Goal: Check status: Check status

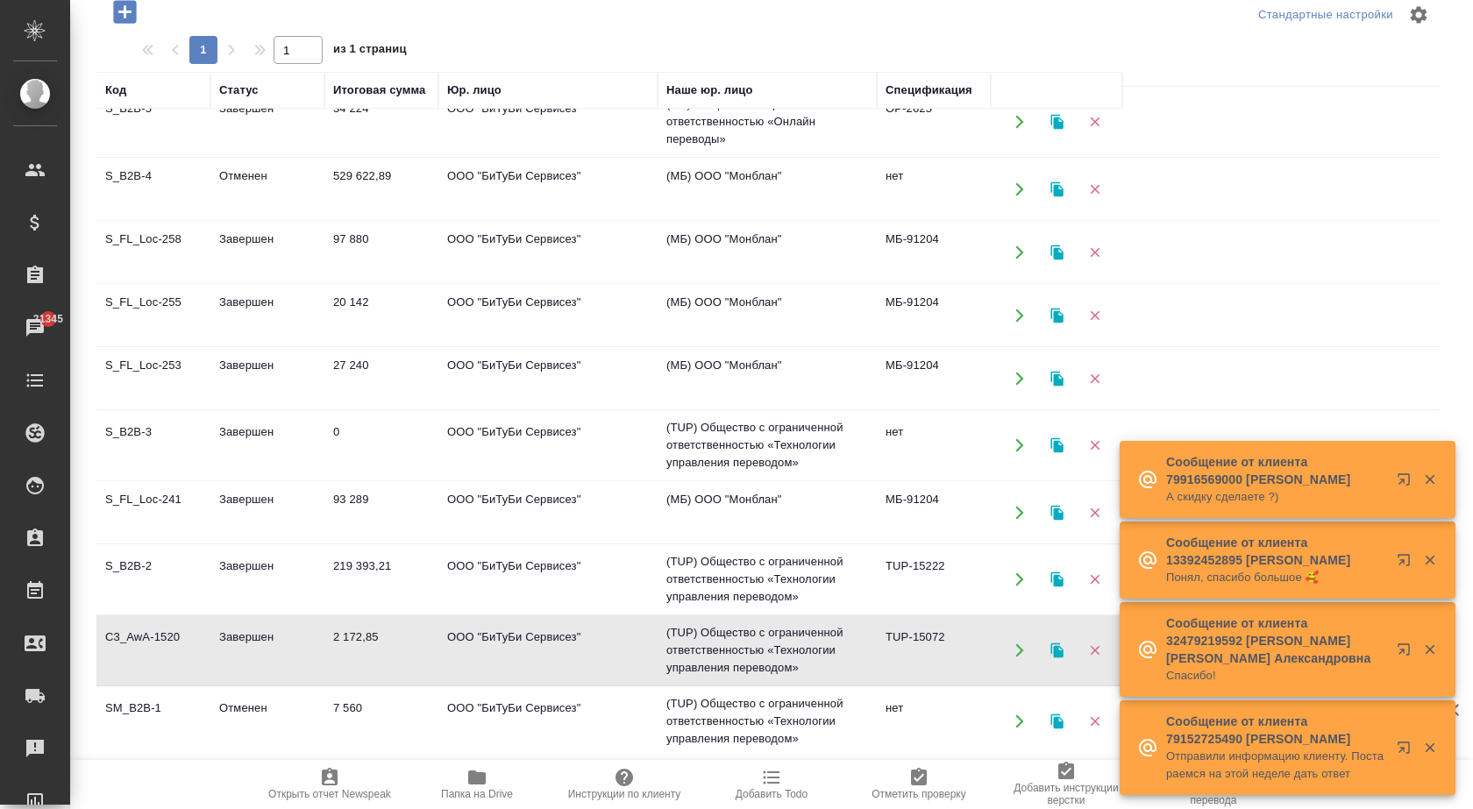
scroll to position [443, 0]
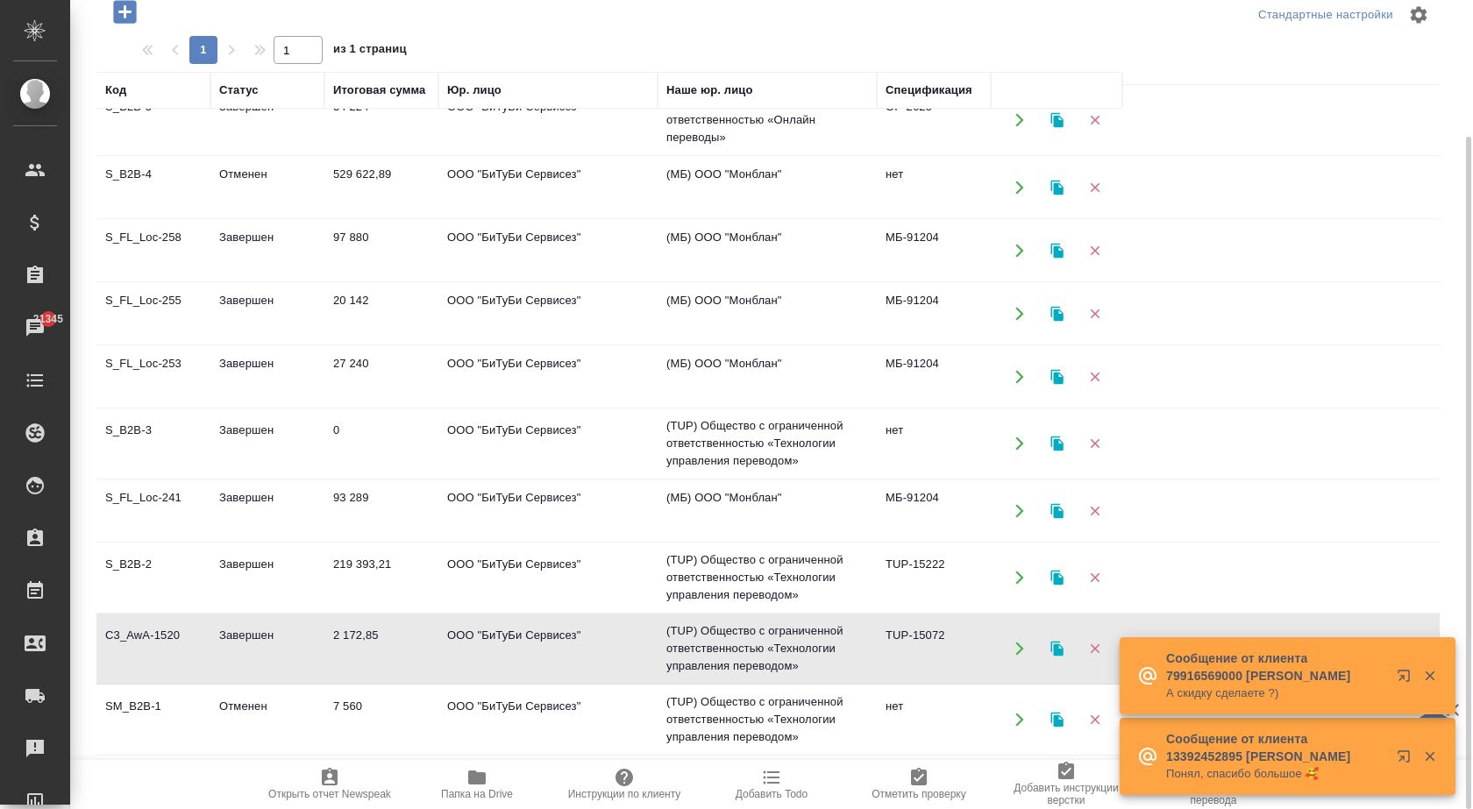
click at [154, 499] on td "S_FL_Loc-241" at bounding box center [153, 510] width 114 height 61
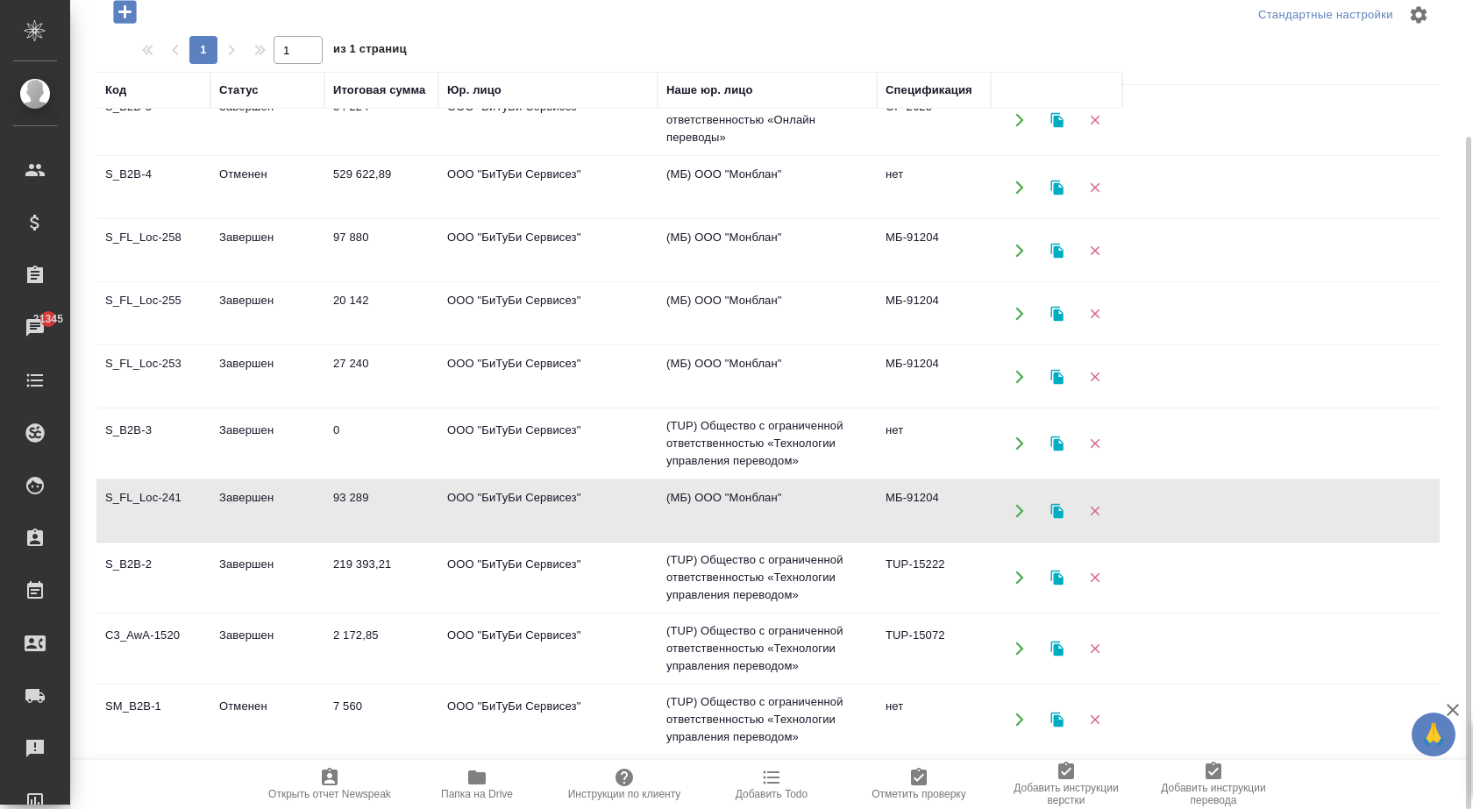
click at [154, 499] on td "S_FL_Loc-241" at bounding box center [153, 510] width 114 height 61
click at [288, 567] on td "Завершен" at bounding box center [267, 577] width 114 height 61
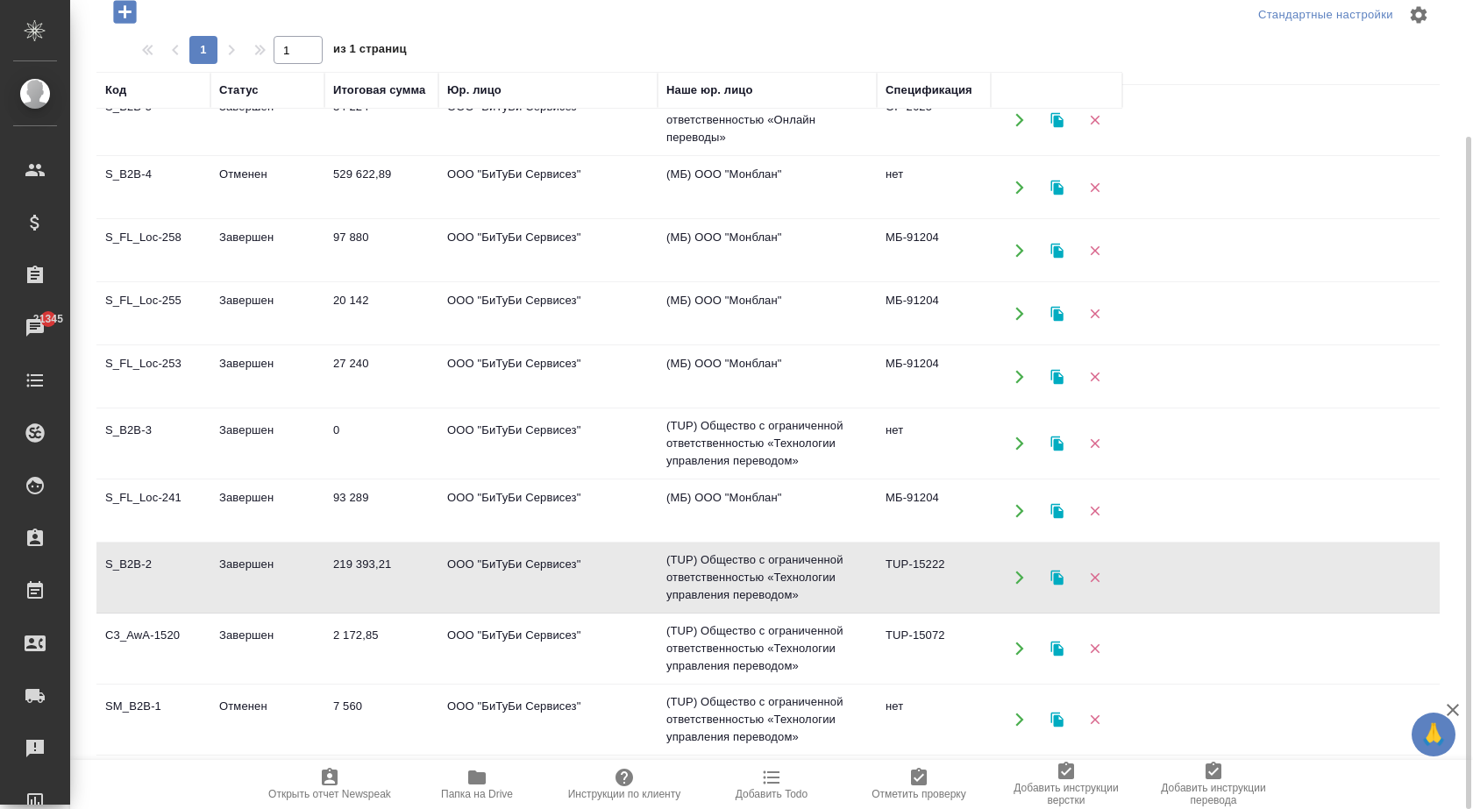
click at [288, 567] on td "Завершен" at bounding box center [267, 577] width 114 height 61
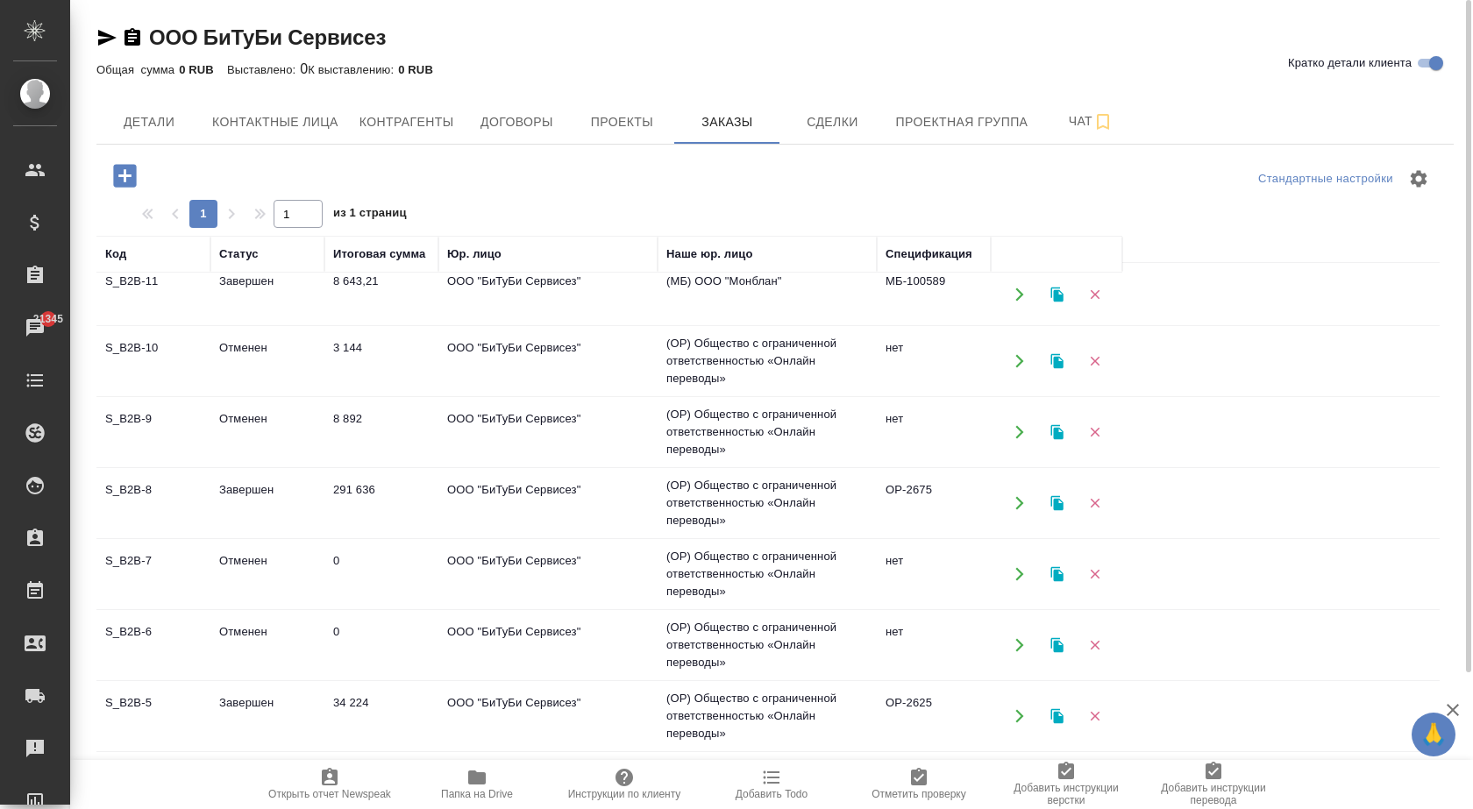
scroll to position [0, 0]
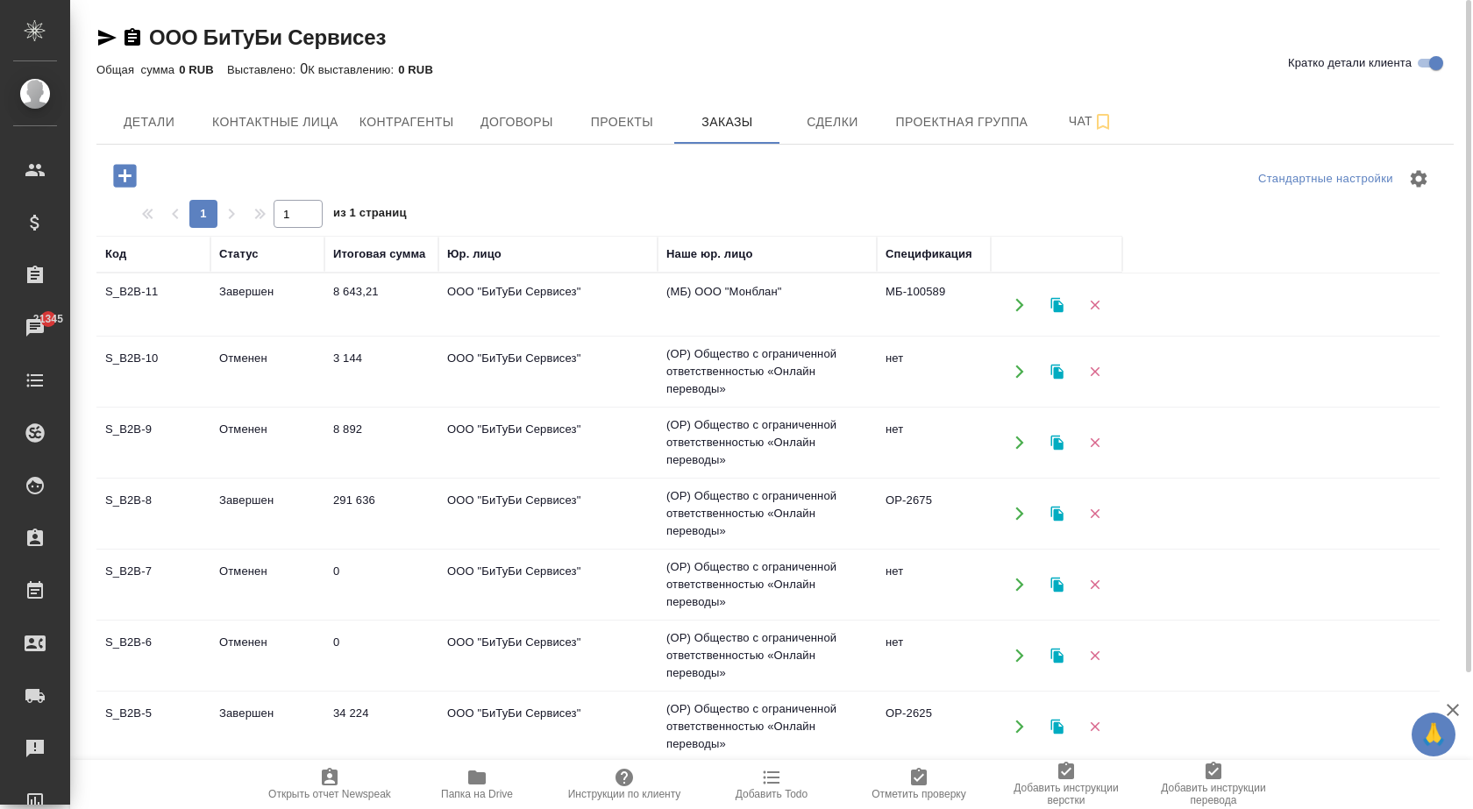
click at [492, 502] on td "ООО "БиТуБи Сервисез"" at bounding box center [547, 513] width 219 height 61
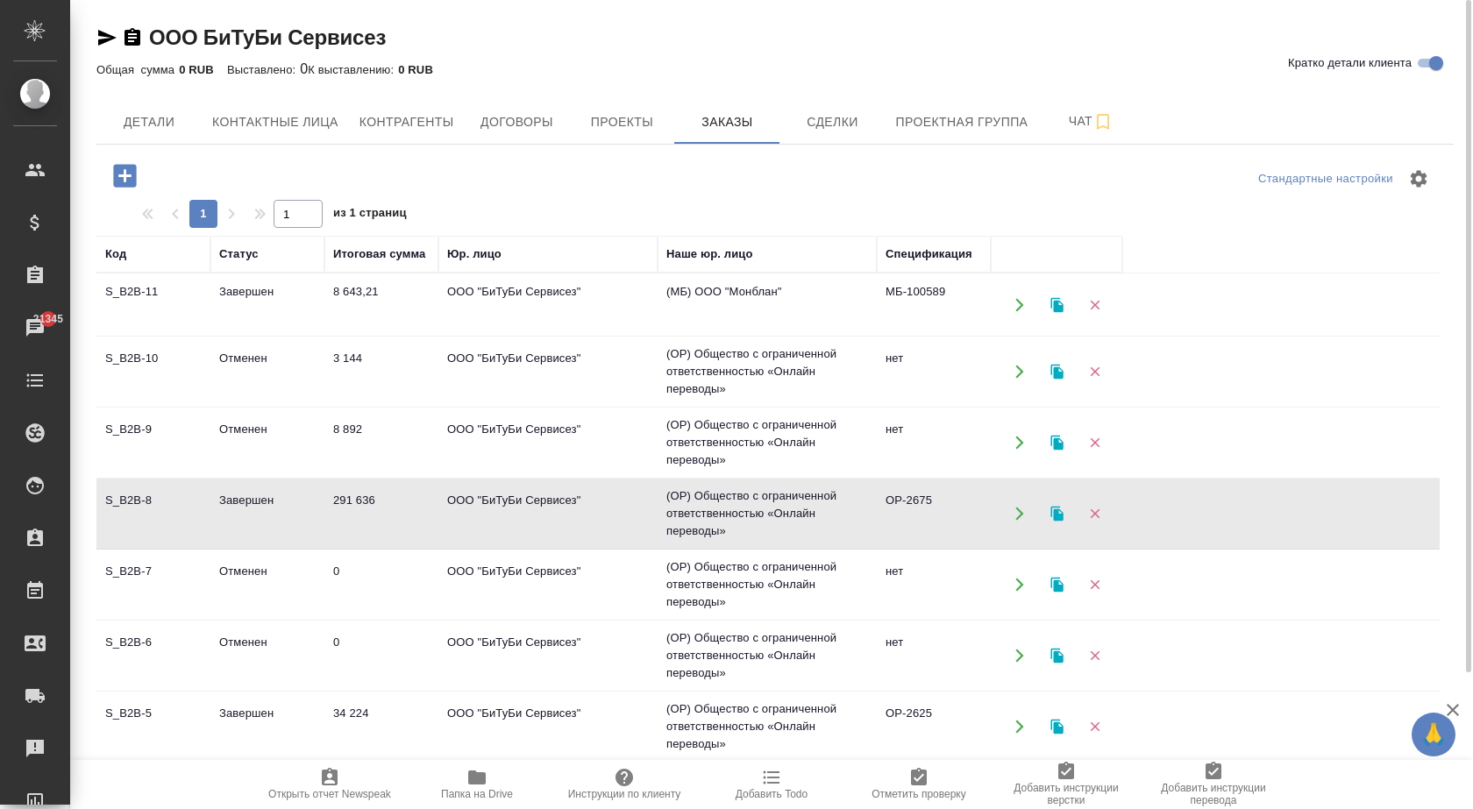
click at [492, 502] on td "ООО "БиТуБи Сервисез"" at bounding box center [547, 513] width 219 height 61
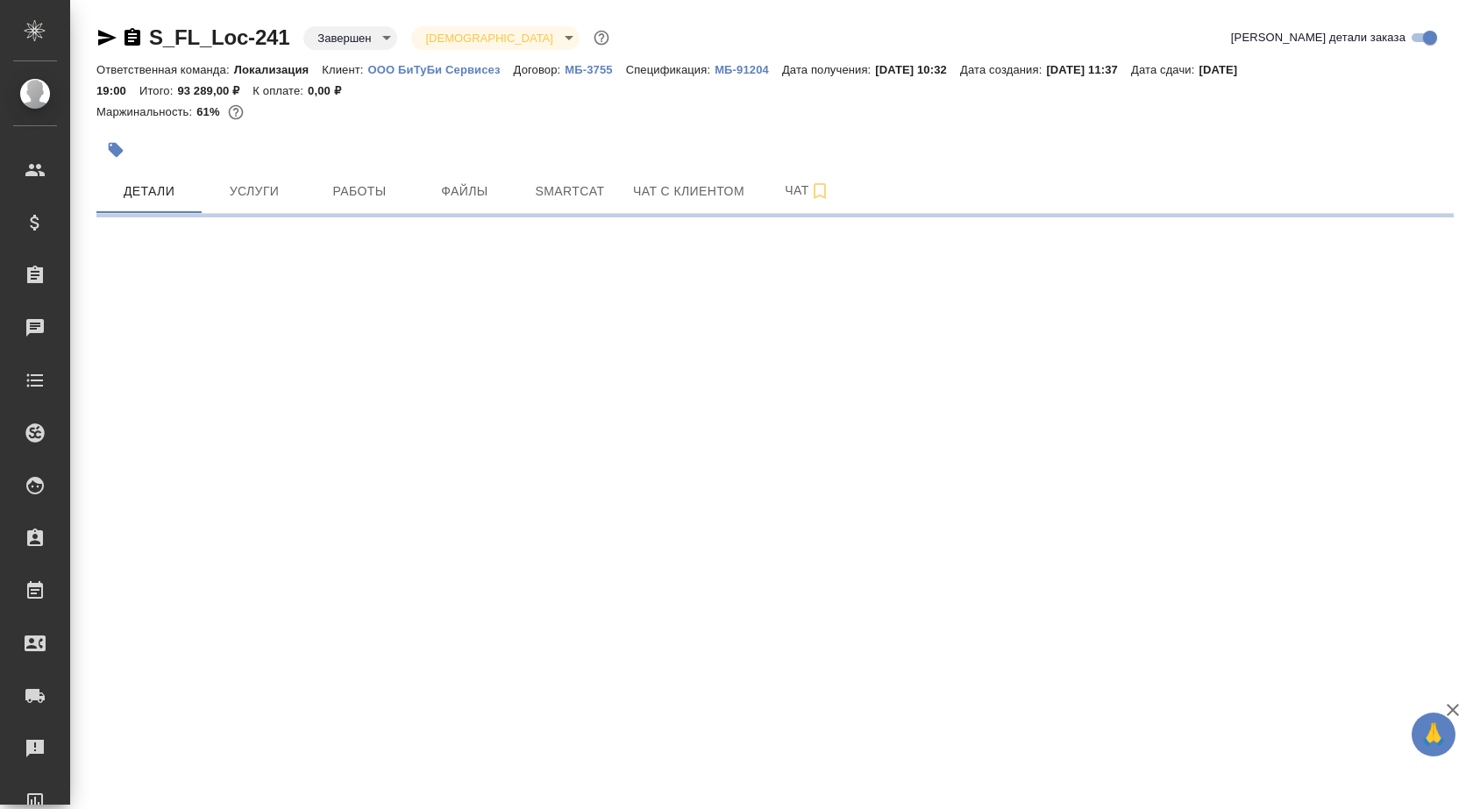
select select "RU"
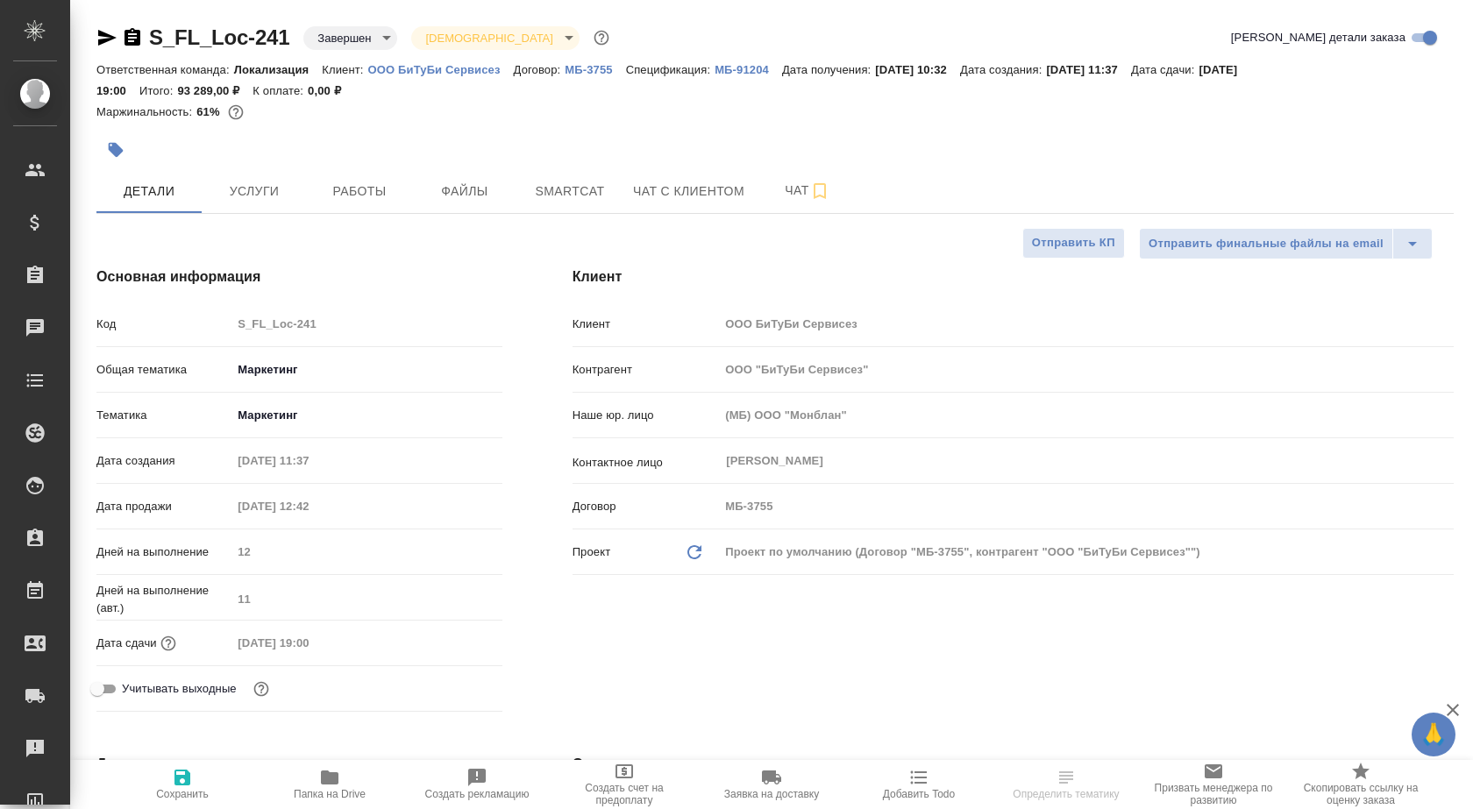
type textarea "x"
type input "[PERSON_NAME]"
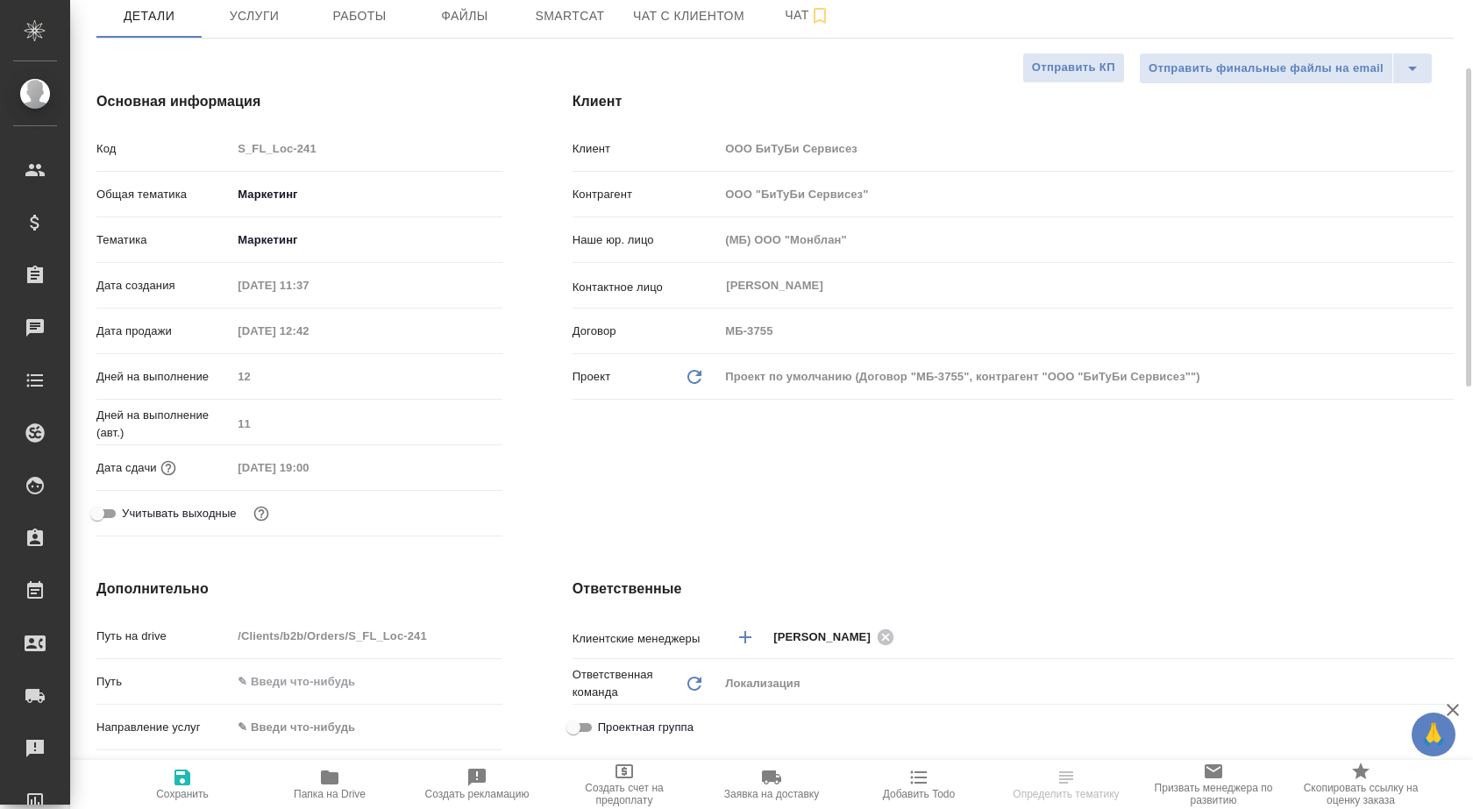
scroll to position [263, 0]
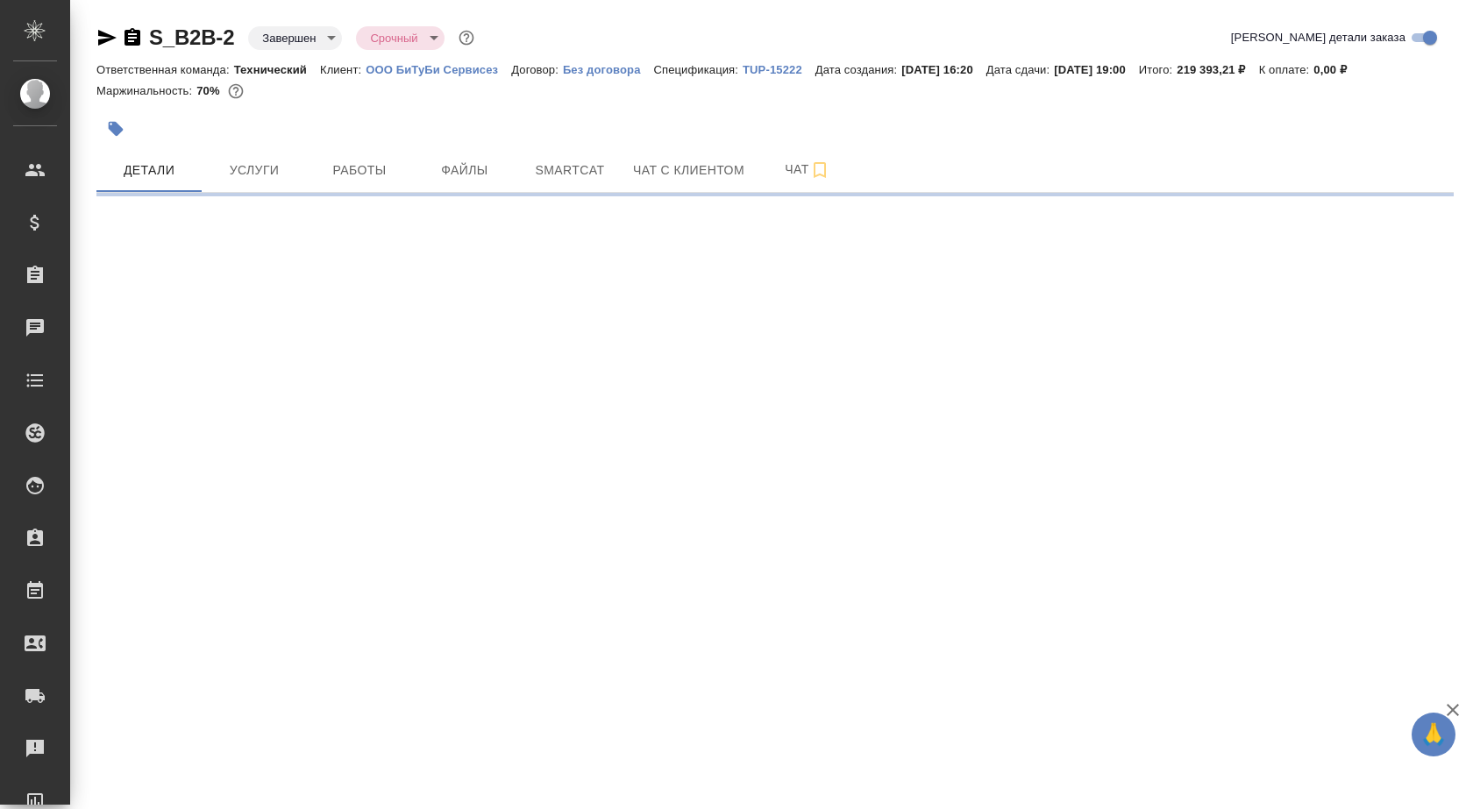
select select "RU"
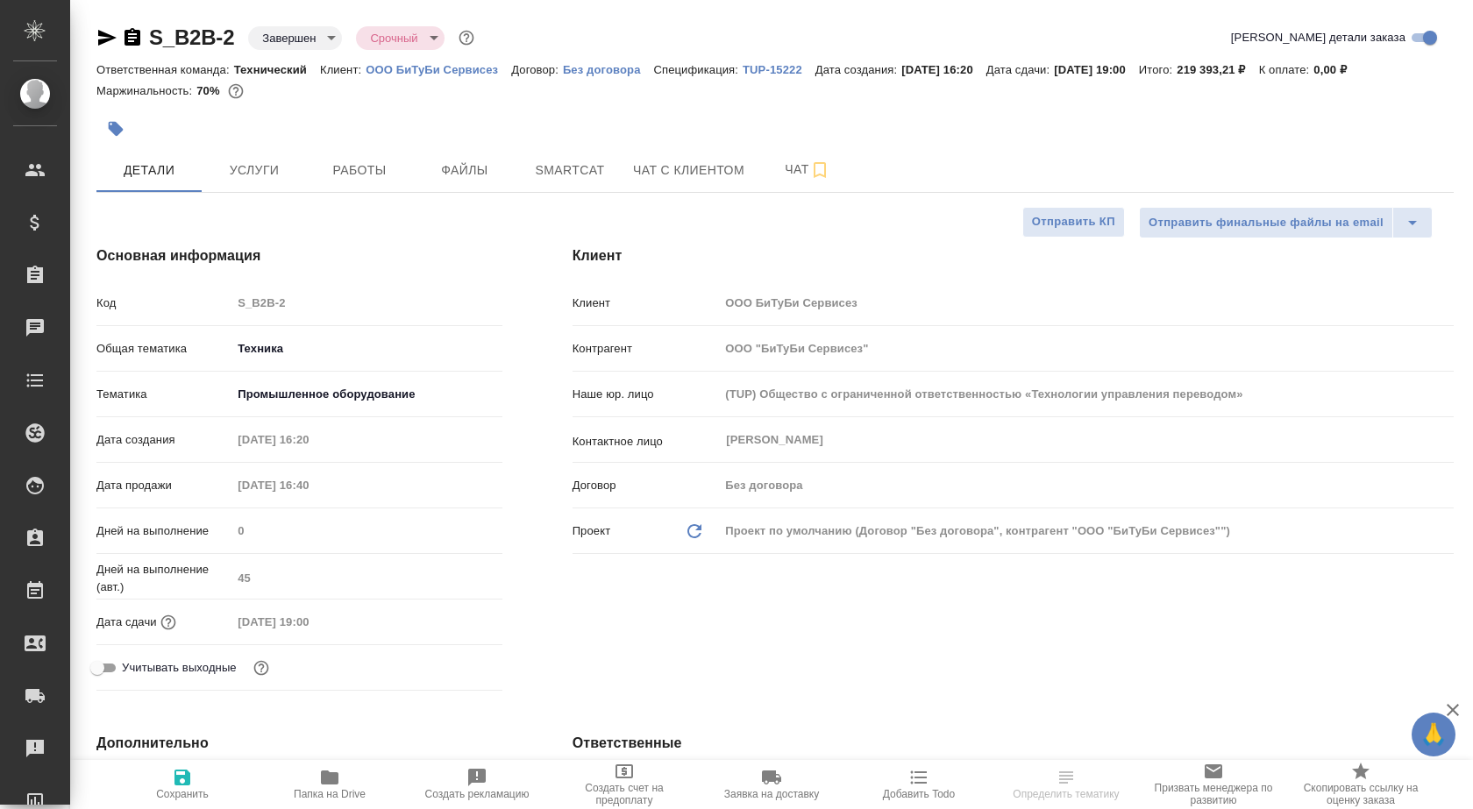
type textarea "x"
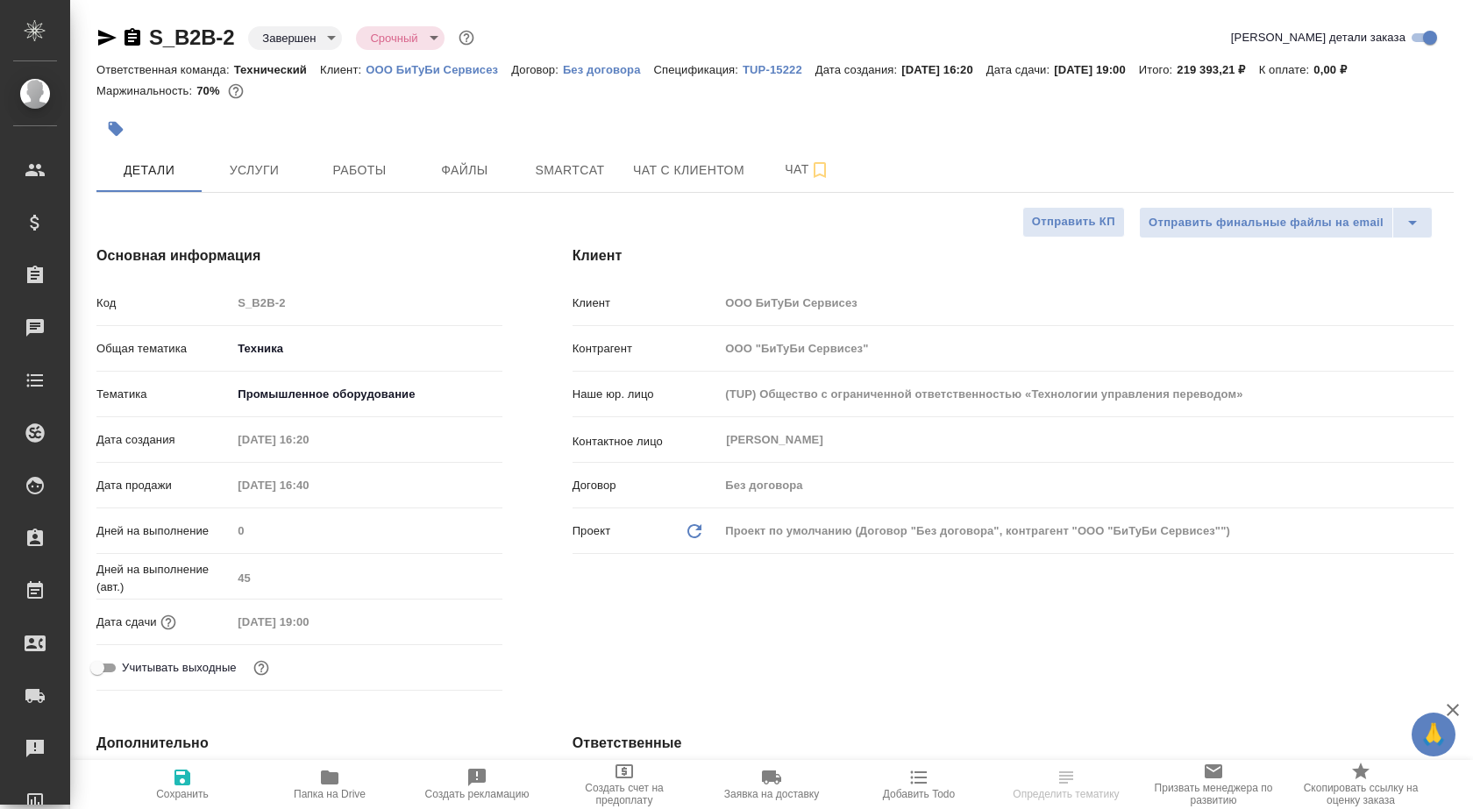
type textarea "x"
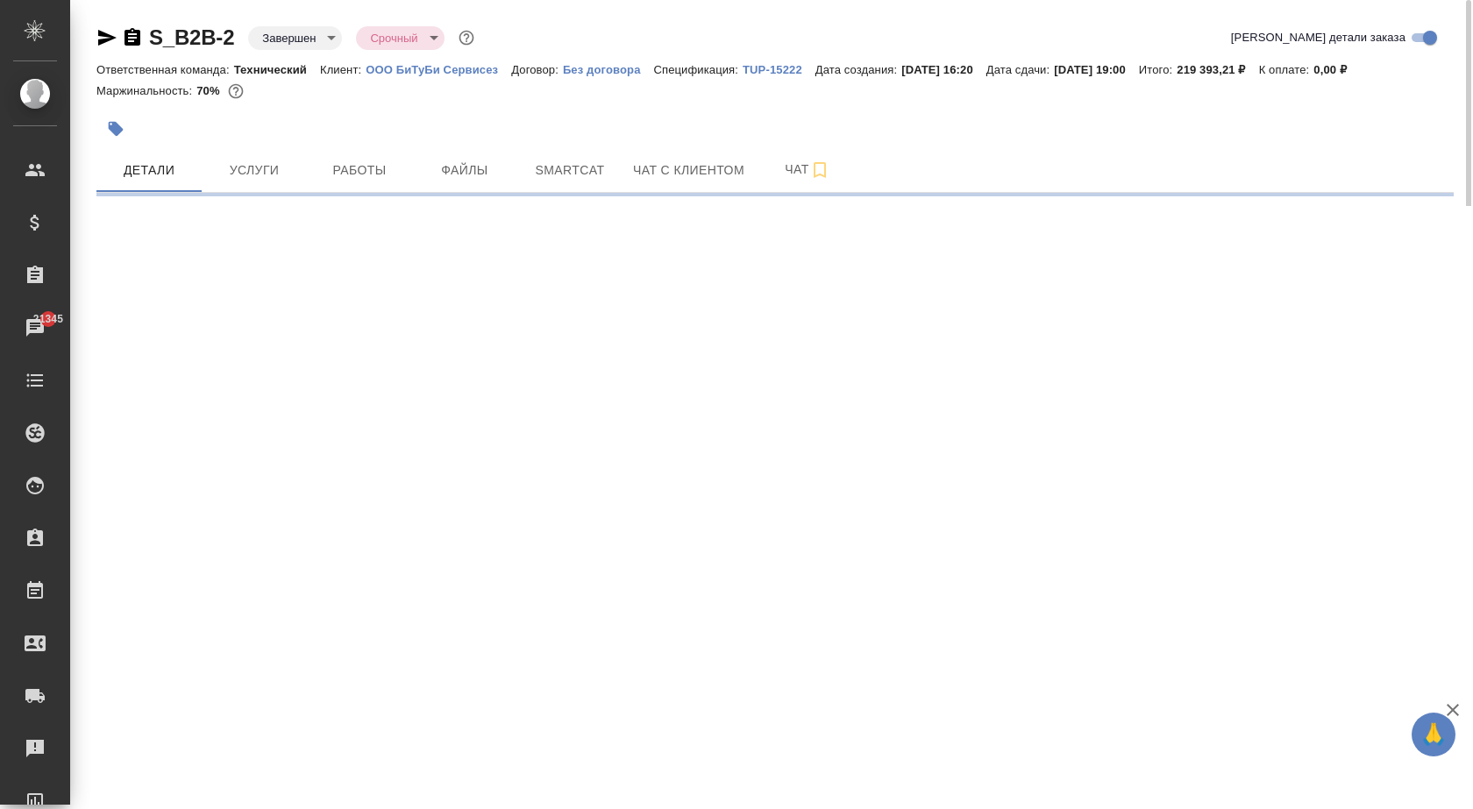
select select "RU"
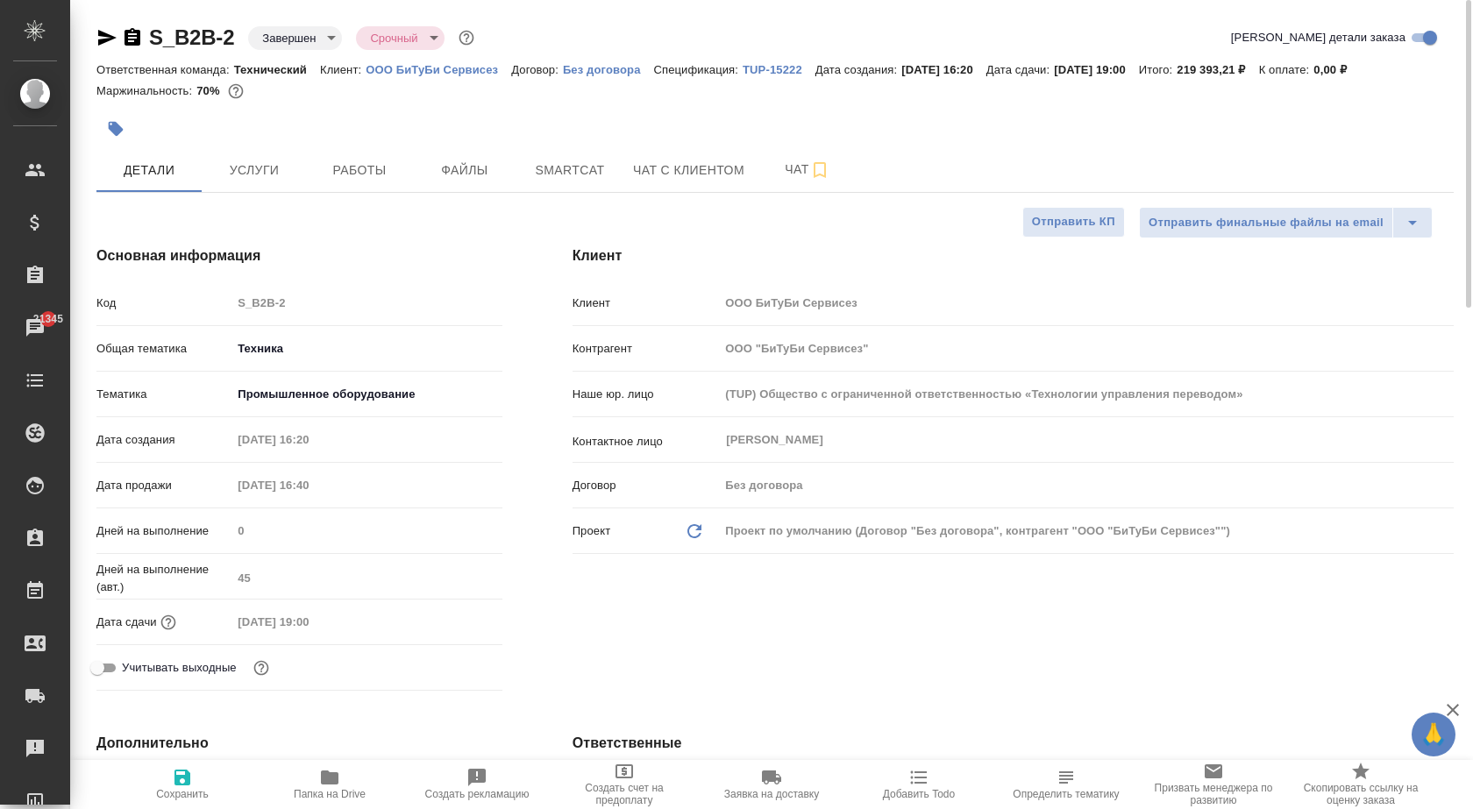
type textarea "x"
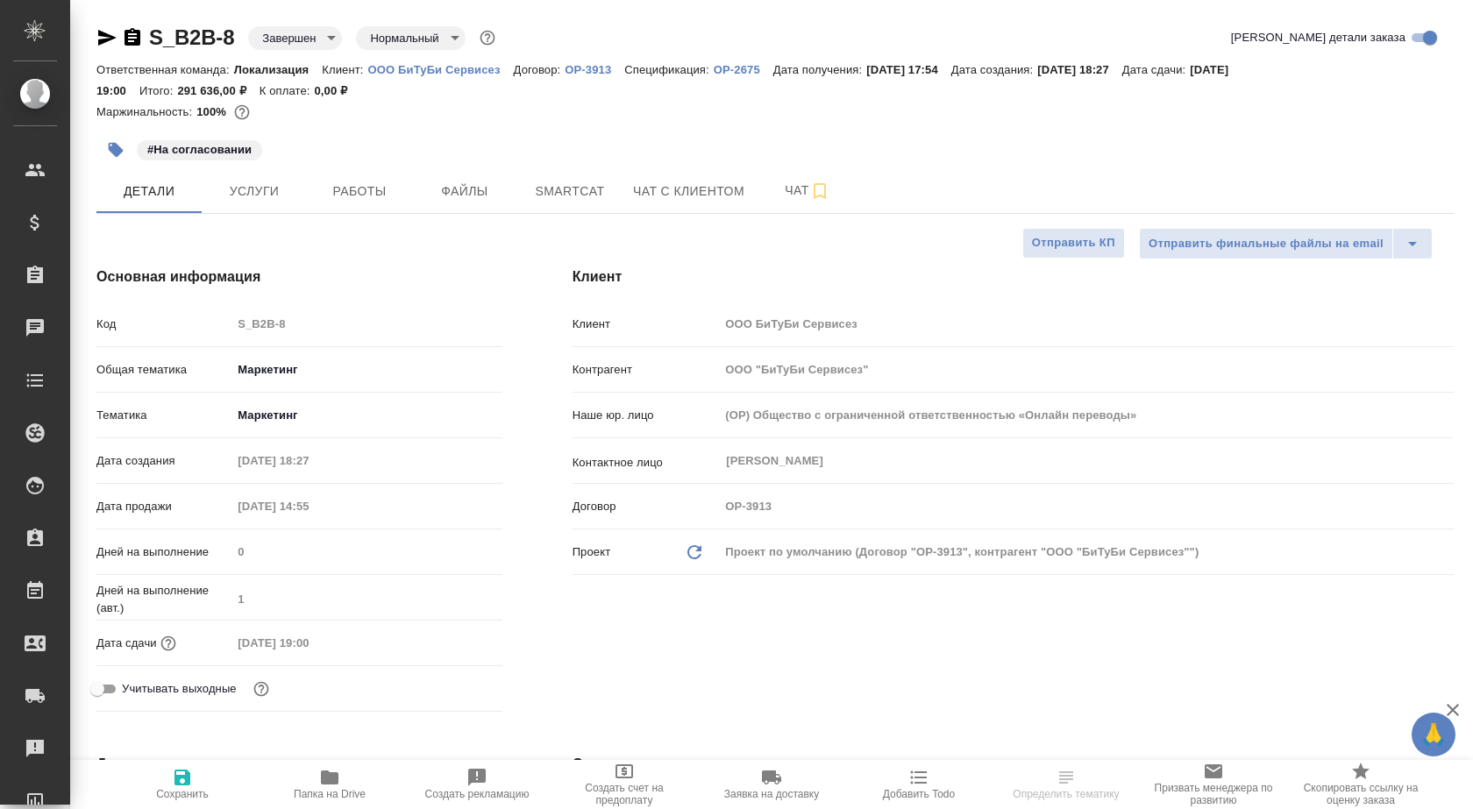
select select "RU"
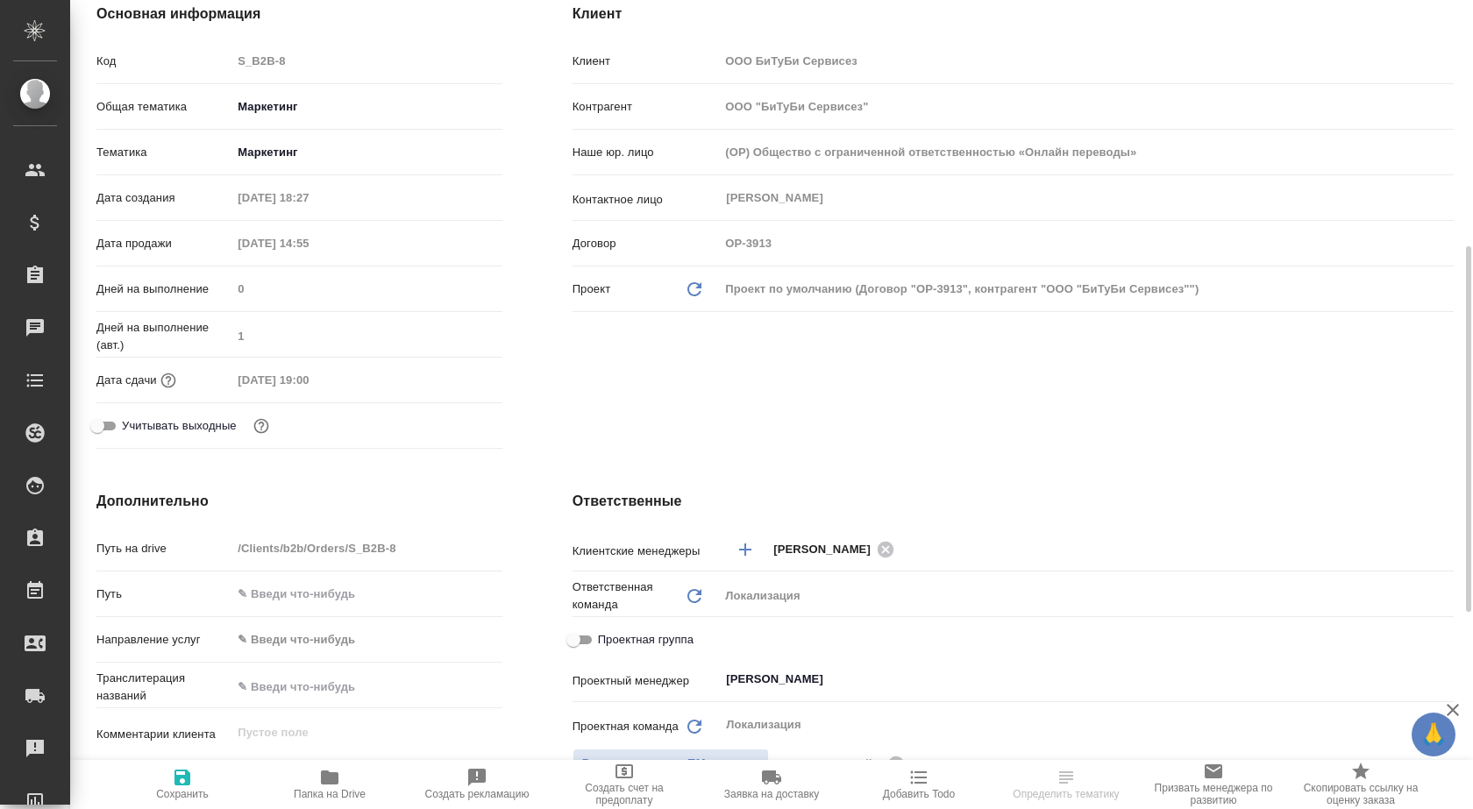
scroll to position [438, 0]
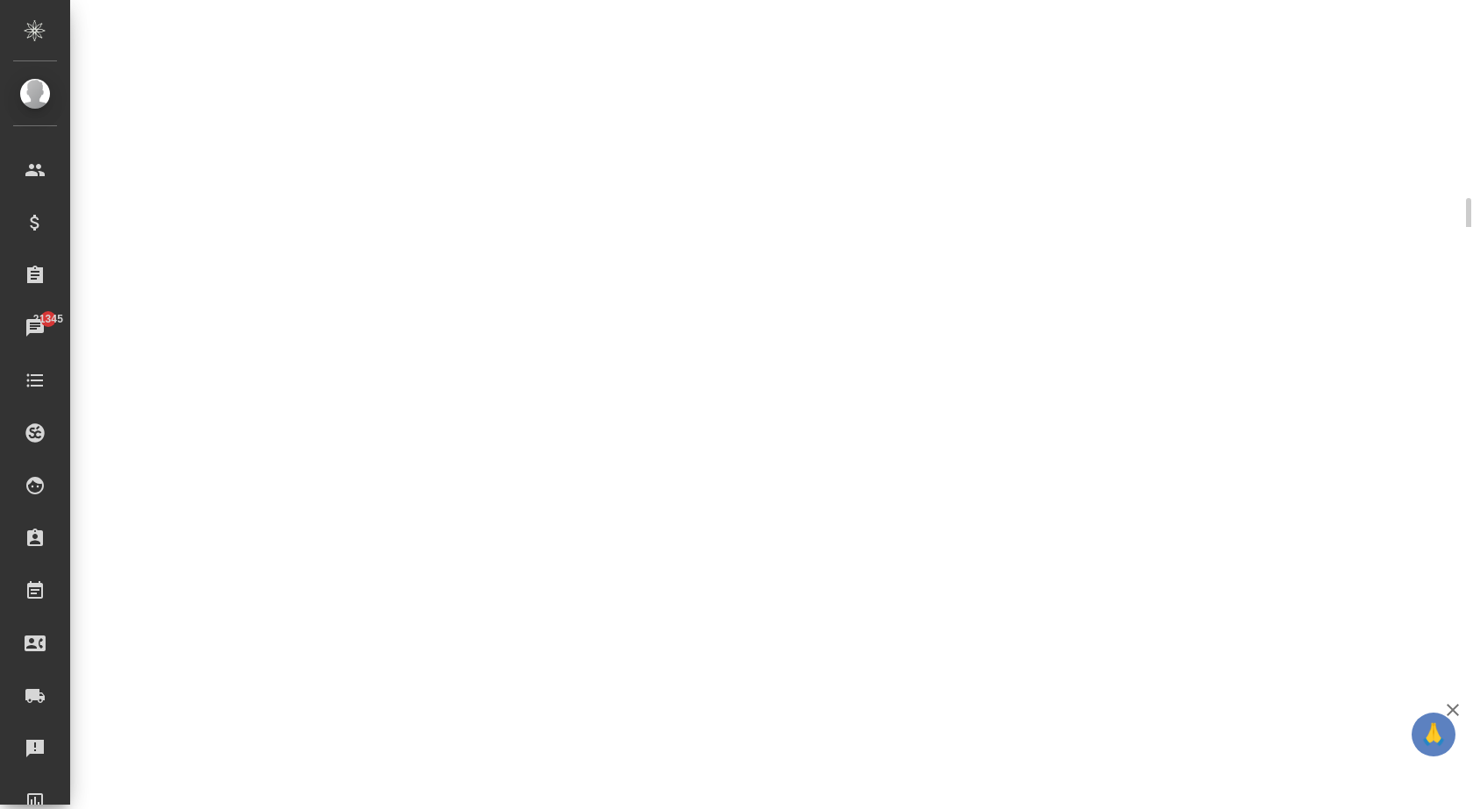
select select "RU"
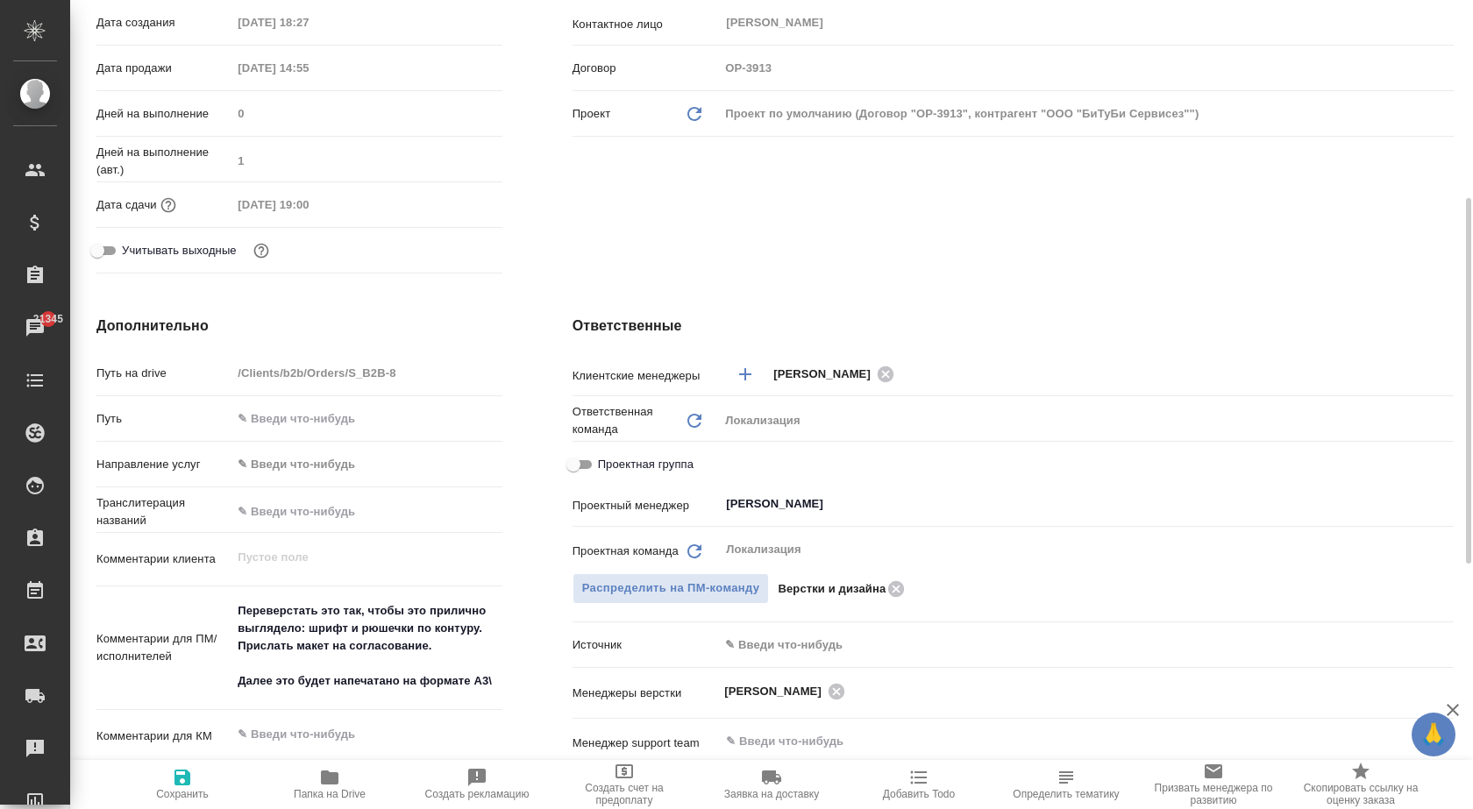
type textarea "x"
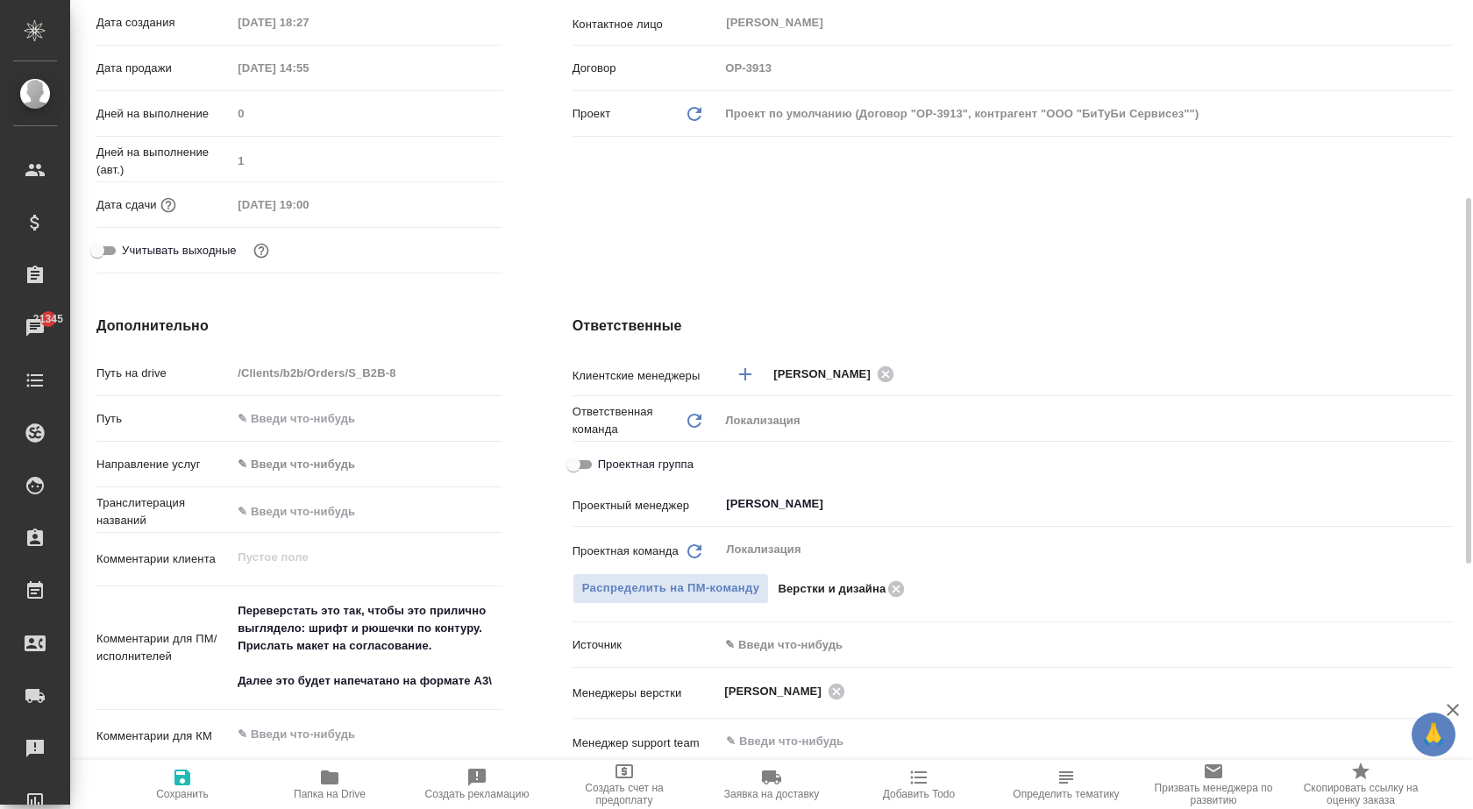
type textarea "x"
